Goal: Transaction & Acquisition: Obtain resource

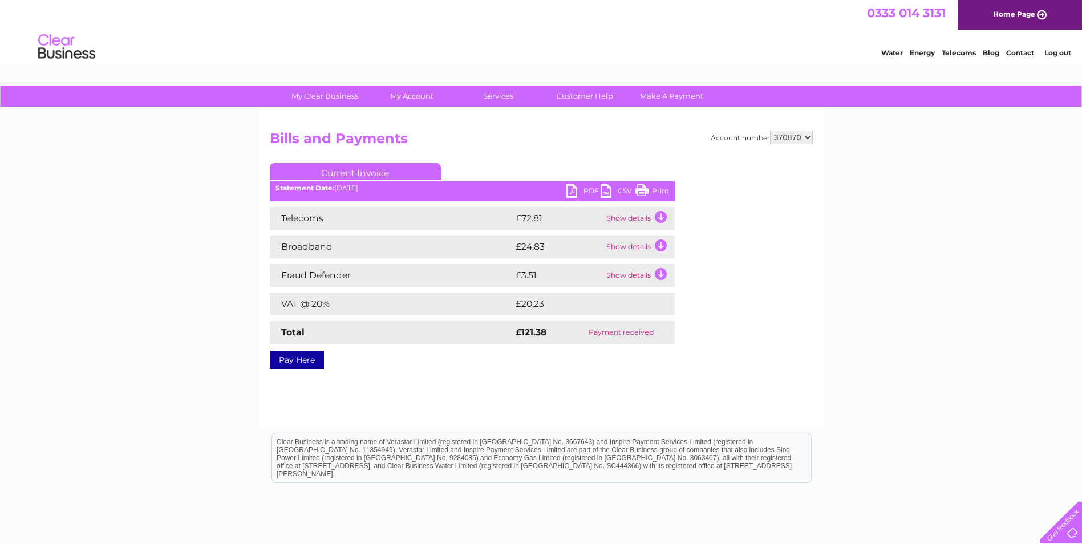
click at [571, 189] on link "PDF" at bounding box center [583, 192] width 34 height 17
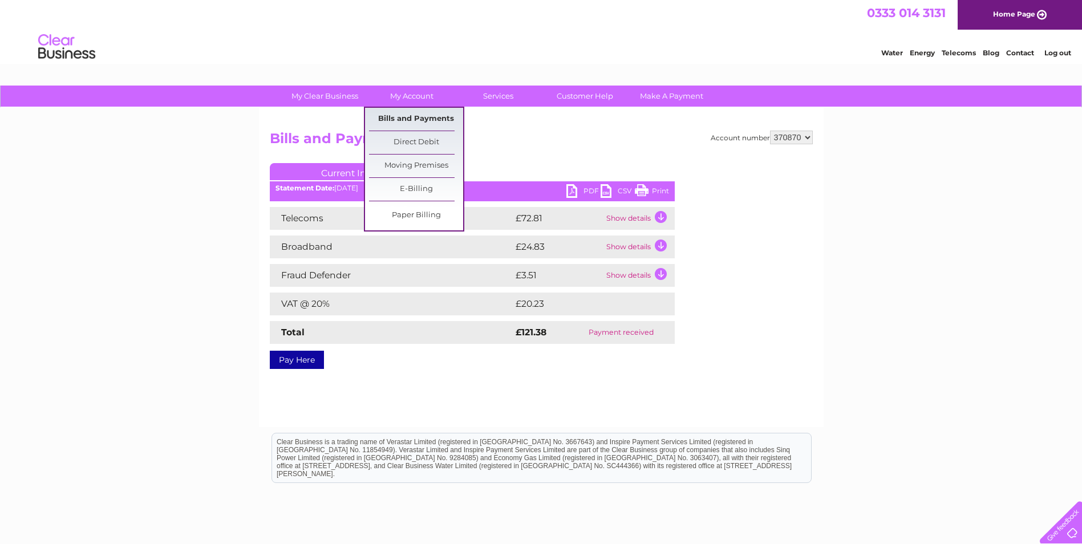
click at [403, 117] on link "Bills and Payments" at bounding box center [416, 119] width 94 height 23
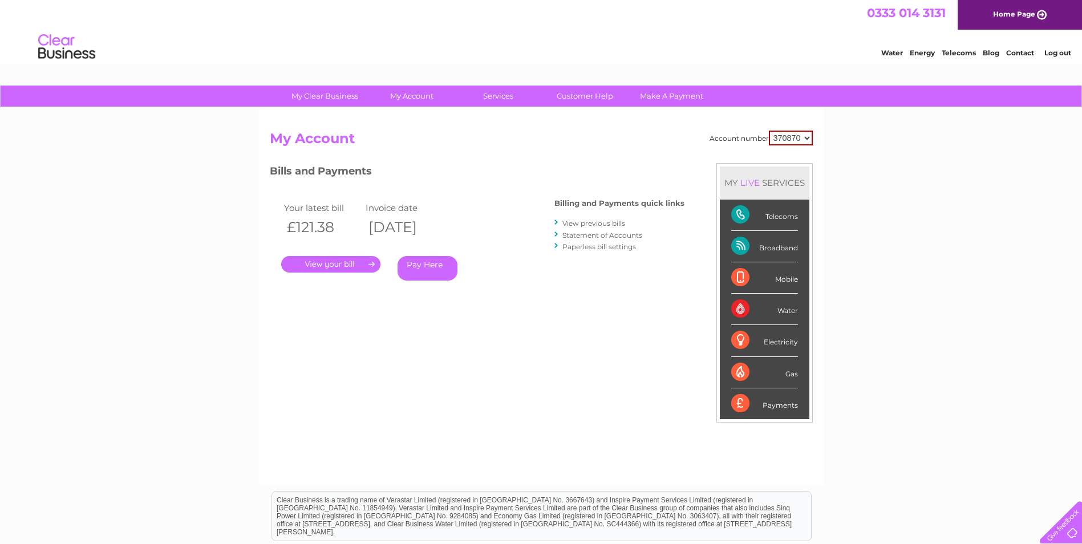
click at [332, 265] on link "." at bounding box center [330, 264] width 99 height 17
click at [598, 223] on link "View previous bills" at bounding box center [593, 223] width 63 height 9
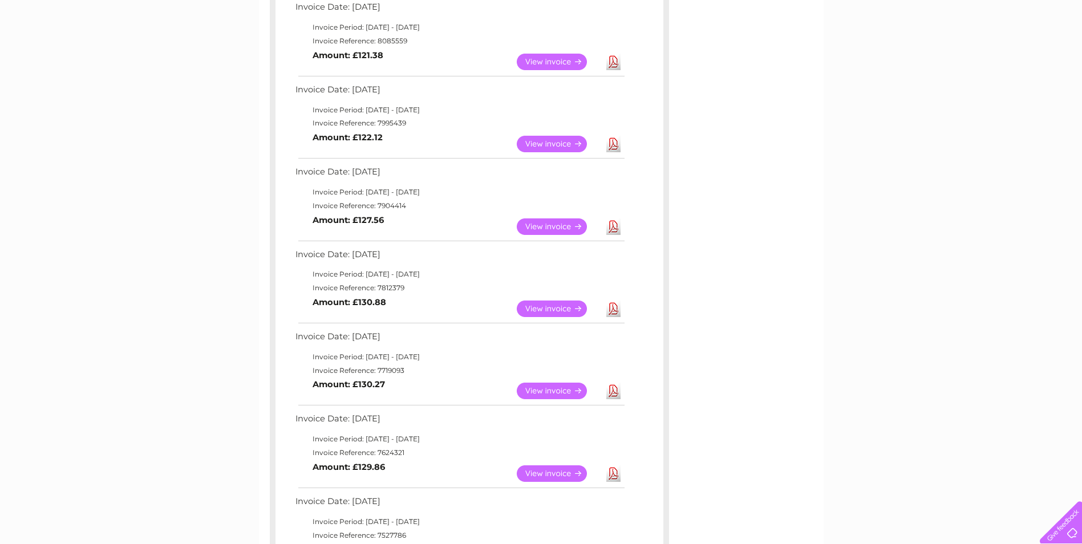
scroll to position [171, 0]
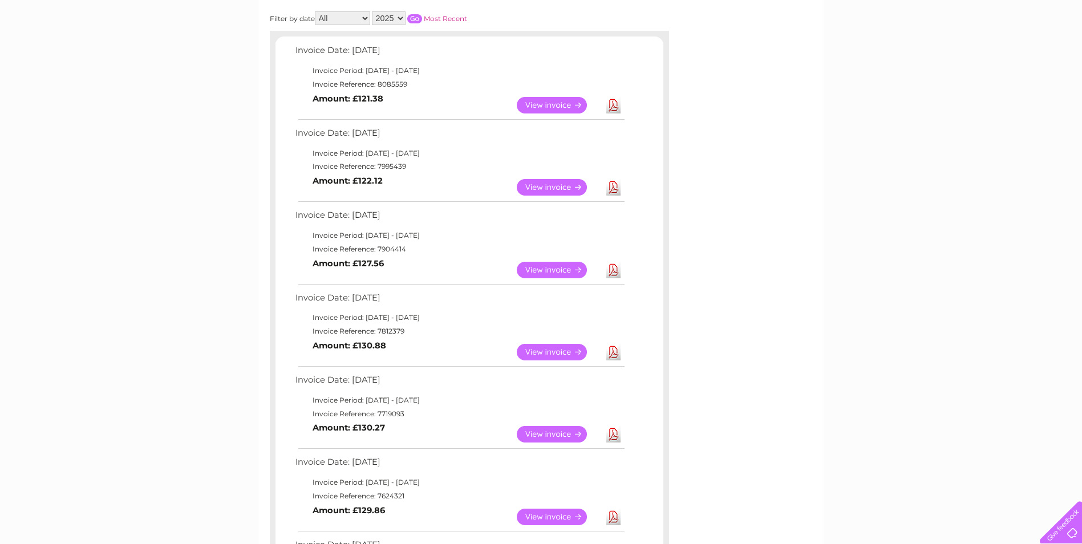
click at [615, 188] on link "Download" at bounding box center [613, 187] width 14 height 17
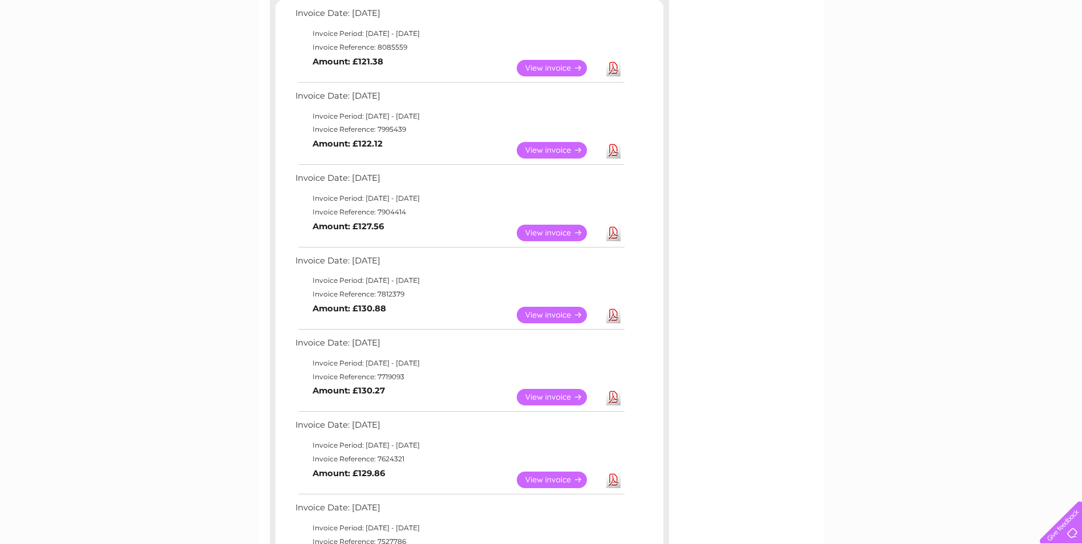
scroll to position [228, 0]
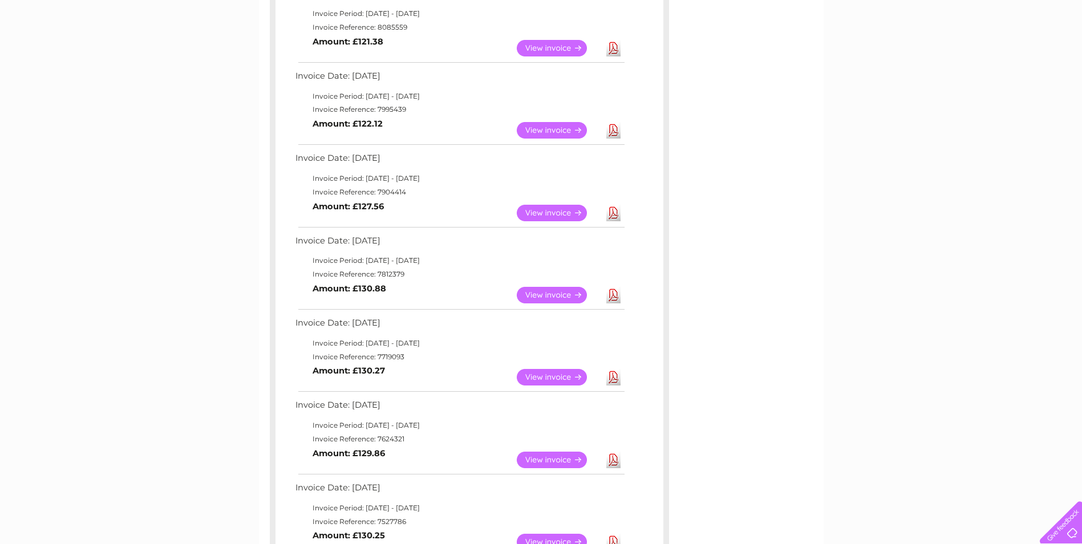
click at [614, 213] on link "Download" at bounding box center [613, 213] width 14 height 17
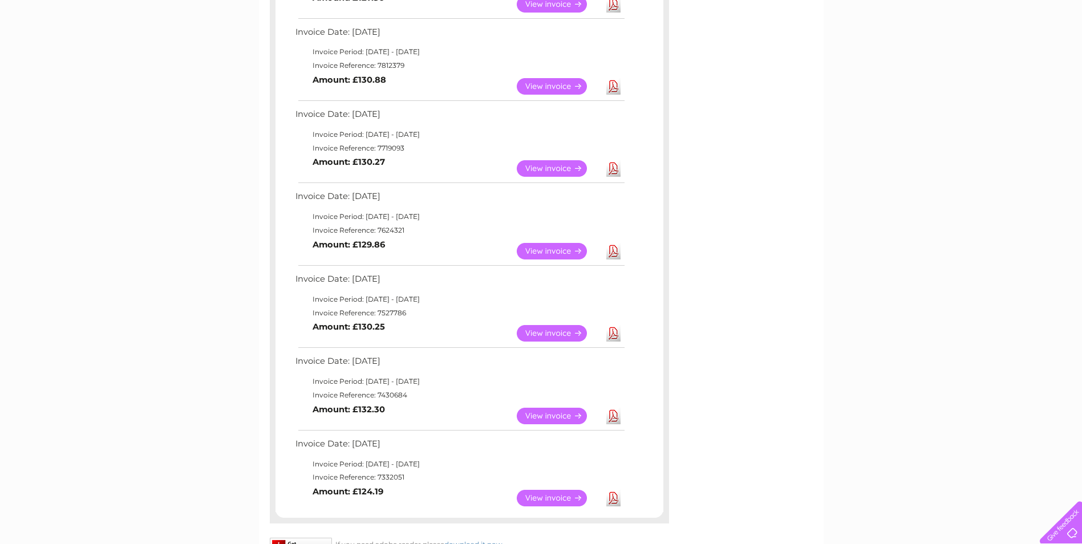
scroll to position [456, 0]
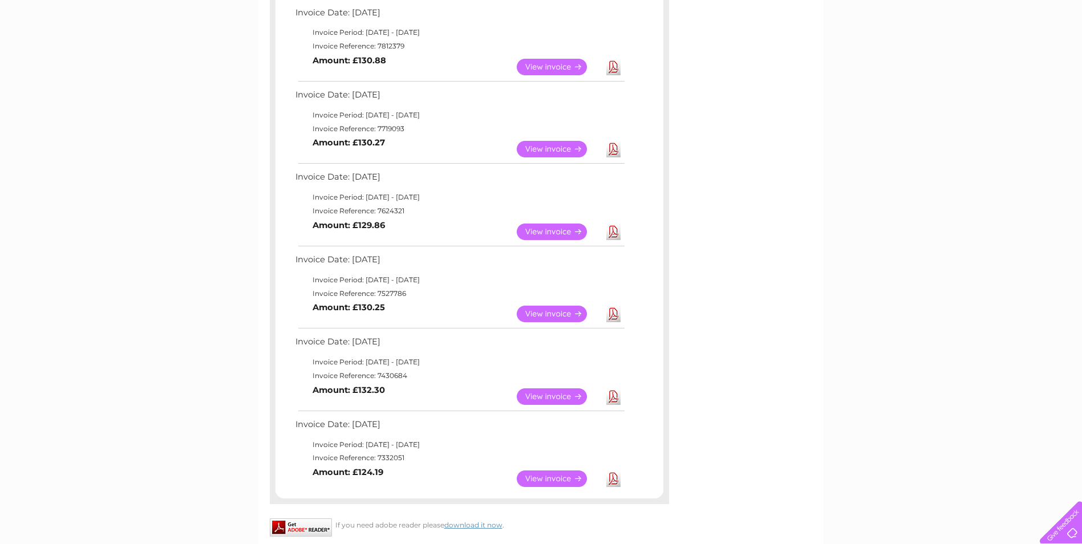
click at [612, 67] on link "Download" at bounding box center [613, 67] width 14 height 17
click at [613, 397] on link "Download" at bounding box center [613, 396] width 14 height 17
